Goal: Information Seeking & Learning: Learn about a topic

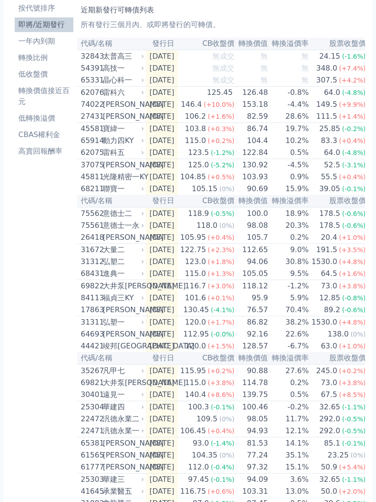
click at [133, 59] on div "太普高三" at bounding box center [122, 56] width 39 height 11
click at [178, 61] on td "[DATE]" at bounding box center [162, 56] width 32 height 12
click at [114, 57] on div "太普高三" at bounding box center [122, 56] width 39 height 11
click at [61, 23] on li "即將/近期發行" at bounding box center [44, 24] width 59 height 11
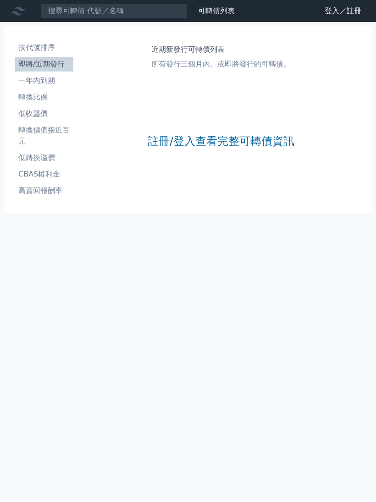
click at [329, 6] on link "登入／註冊" at bounding box center [343, 11] width 51 height 15
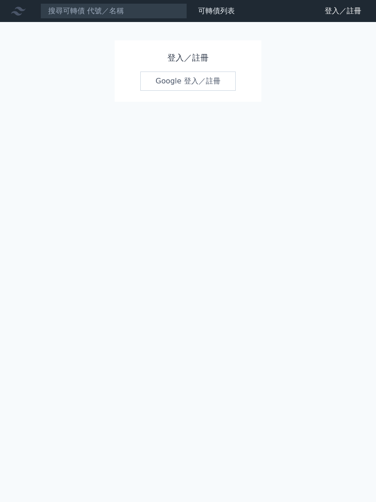
click at [172, 86] on link "Google 登入／註冊" at bounding box center [187, 81] width 95 height 19
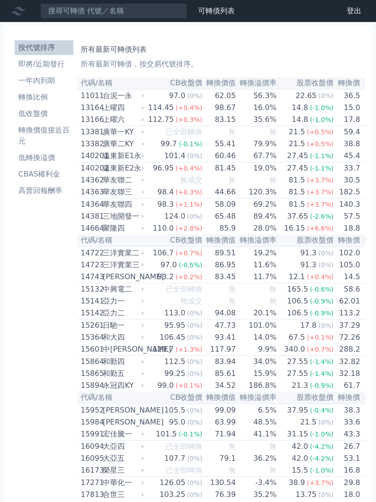
click at [104, 83] on th "代碼/名稱" at bounding box center [111, 83] width 69 height 12
click at [54, 64] on li "即將/近期發行" at bounding box center [44, 64] width 59 height 11
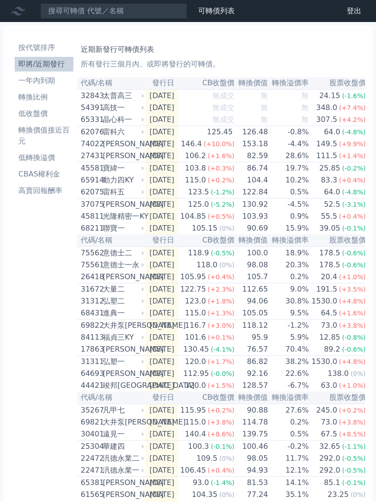
click at [124, 97] on div "太普高三" at bounding box center [122, 95] width 39 height 11
click at [178, 99] on td "[DATE]" at bounding box center [162, 95] width 32 height 12
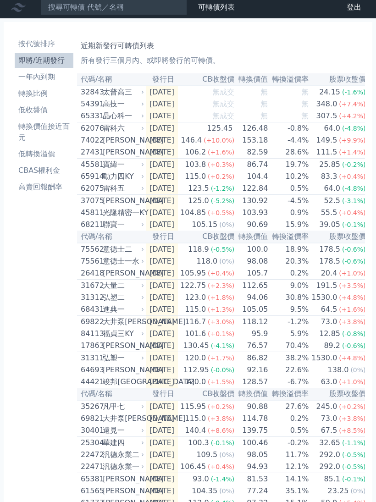
scroll to position [7, 0]
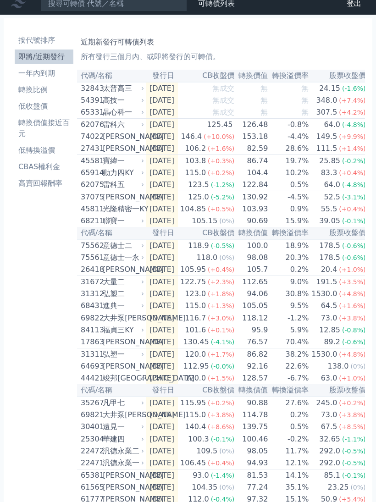
click at [97, 73] on th "代碼/名稱" at bounding box center [111, 76] width 69 height 12
click at [106, 75] on th "代碼/名稱" at bounding box center [111, 76] width 69 height 12
click at [111, 81] on th "代碼/名稱" at bounding box center [111, 76] width 69 height 12
click at [104, 82] on th "代碼/名稱" at bounding box center [111, 76] width 69 height 12
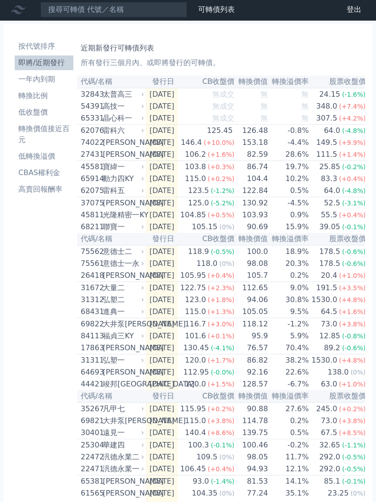
scroll to position [0, 0]
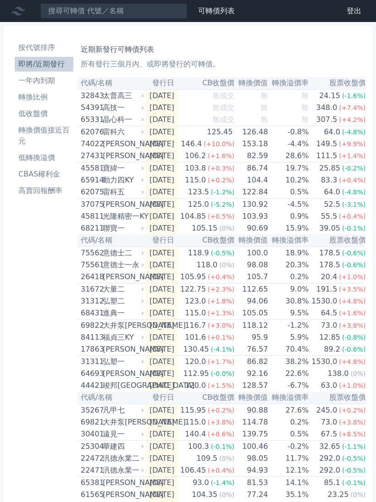
click at [109, 91] on div "太普高三" at bounding box center [122, 95] width 39 height 11
click at [106, 84] on th "代碼/名稱" at bounding box center [111, 83] width 69 height 12
click at [49, 49] on li "按代號排序" at bounding box center [44, 47] width 59 height 11
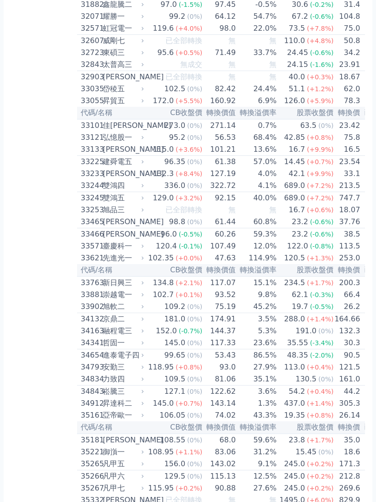
click at [122, 71] on div "太普高三" at bounding box center [122, 65] width 39 height 11
click at [125, 71] on div "太普高三" at bounding box center [122, 65] width 39 height 11
click at [141, 68] on icon at bounding box center [143, 65] width 6 height 6
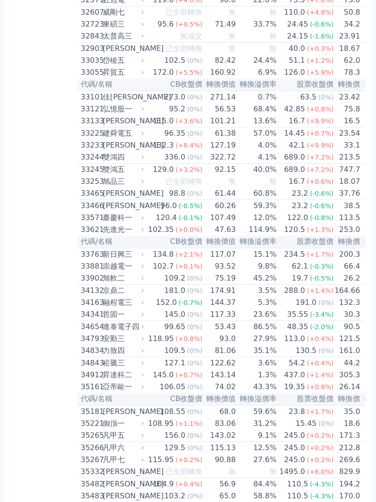
scroll to position [1572, 0]
click at [129, 151] on div "加百裕三" at bounding box center [122, 145] width 39 height 11
click at [121, 151] on div "加百裕三" at bounding box center [122, 145] width 39 height 11
click at [117, 151] on div "加百裕三" at bounding box center [122, 145] width 39 height 11
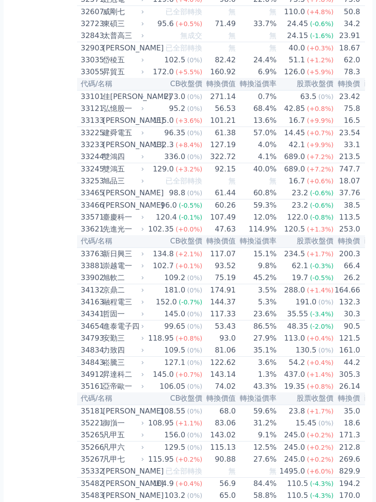
click at [120, 151] on div "加百裕三" at bounding box center [122, 145] width 39 height 11
click at [122, 151] on div "加百裕三" at bounding box center [122, 145] width 39 height 11
click at [117, 151] on div "加百裕三" at bounding box center [122, 145] width 39 height 11
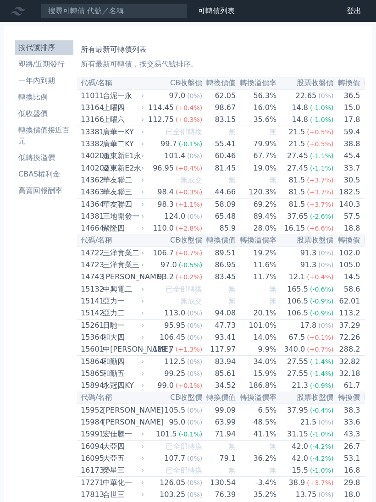
scroll to position [1612, 0]
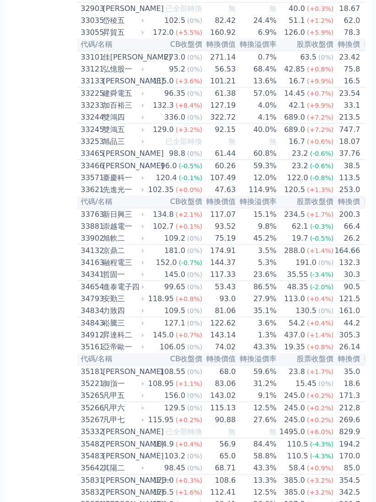
click at [117, 111] on div "加百裕三" at bounding box center [122, 105] width 39 height 11
click at [115, 111] on div "加百裕三" at bounding box center [122, 105] width 39 height 11
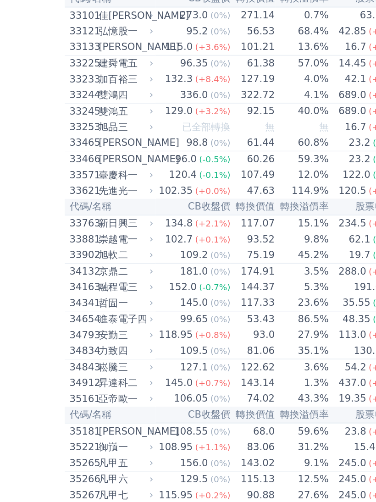
click at [103, 87] on div "斐成三" at bounding box center [122, 81] width 39 height 11
click at [103, 75] on div "弘憶股一" at bounding box center [122, 69] width 39 height 11
click at [103, 100] on div "建舜電五" at bounding box center [122, 94] width 39 height 11
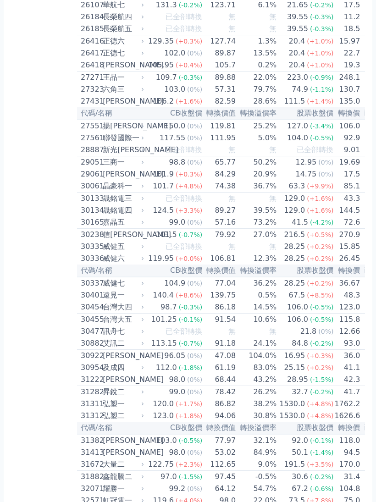
scroll to position [1069, 0]
